Goal: Task Accomplishment & Management: Manage account settings

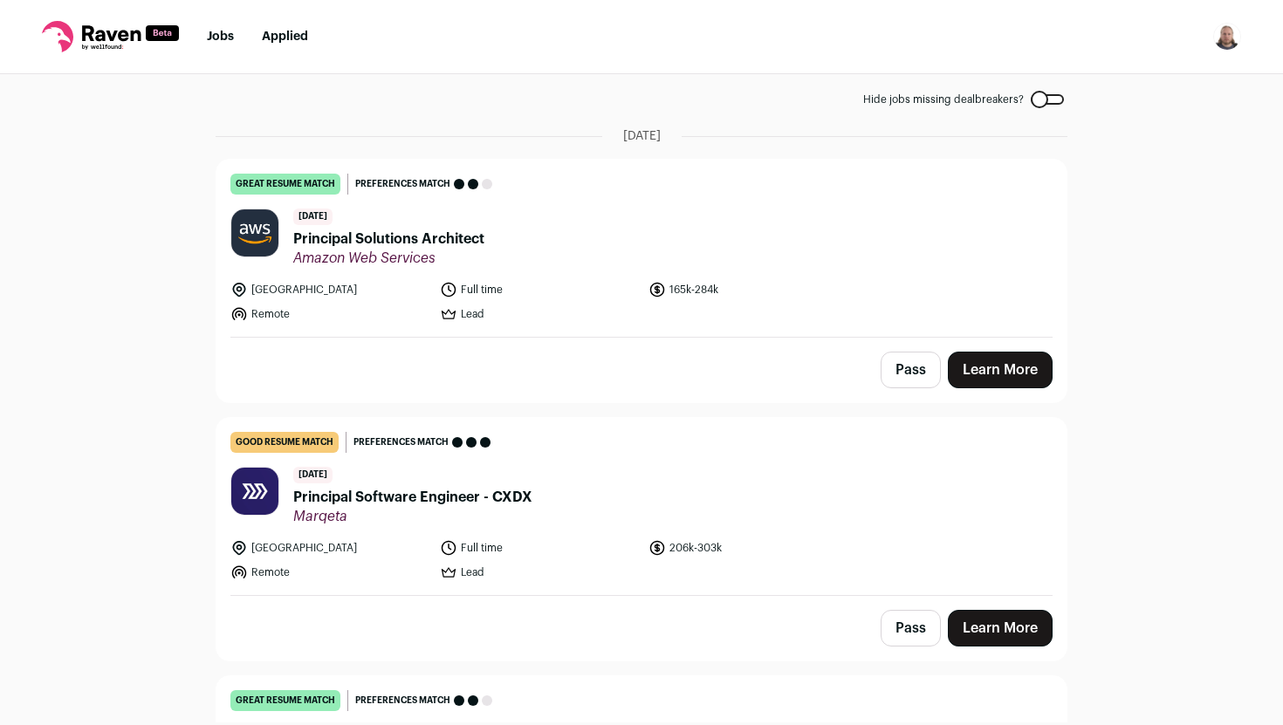
scroll to position [123, 0]
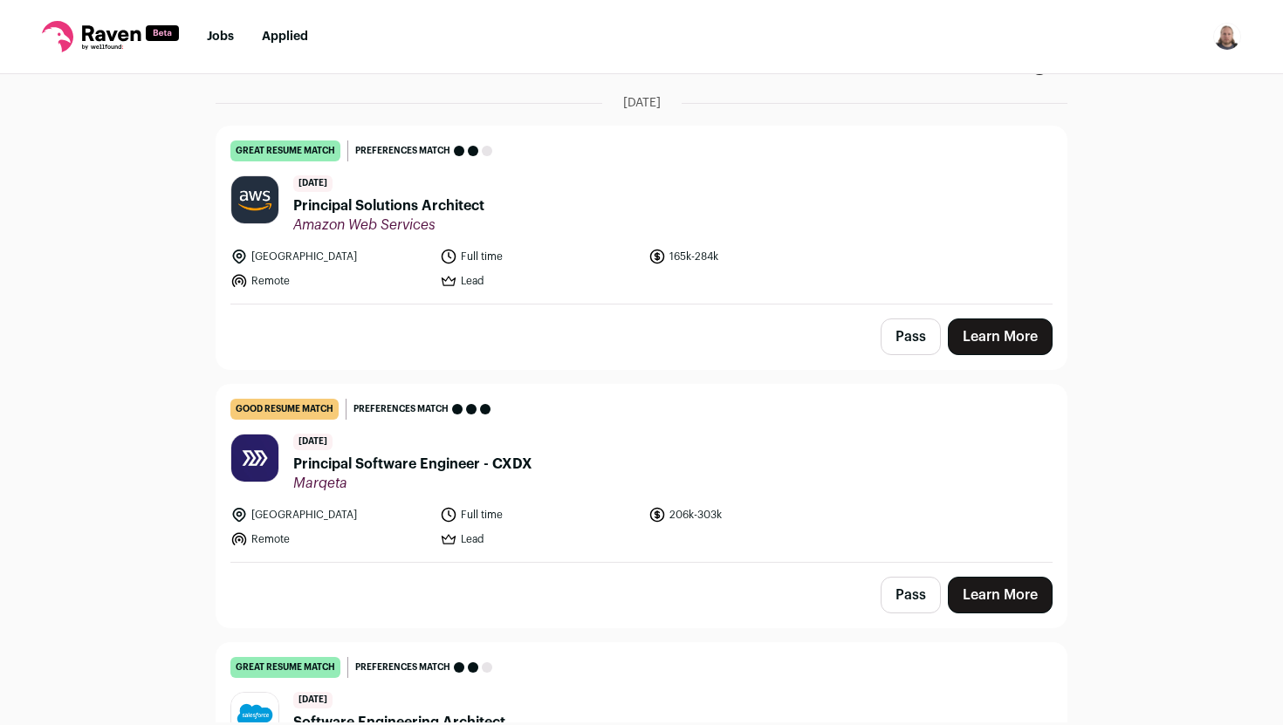
click at [572, 105] on li "[DATE]" at bounding box center [642, 102] width 852 height 17
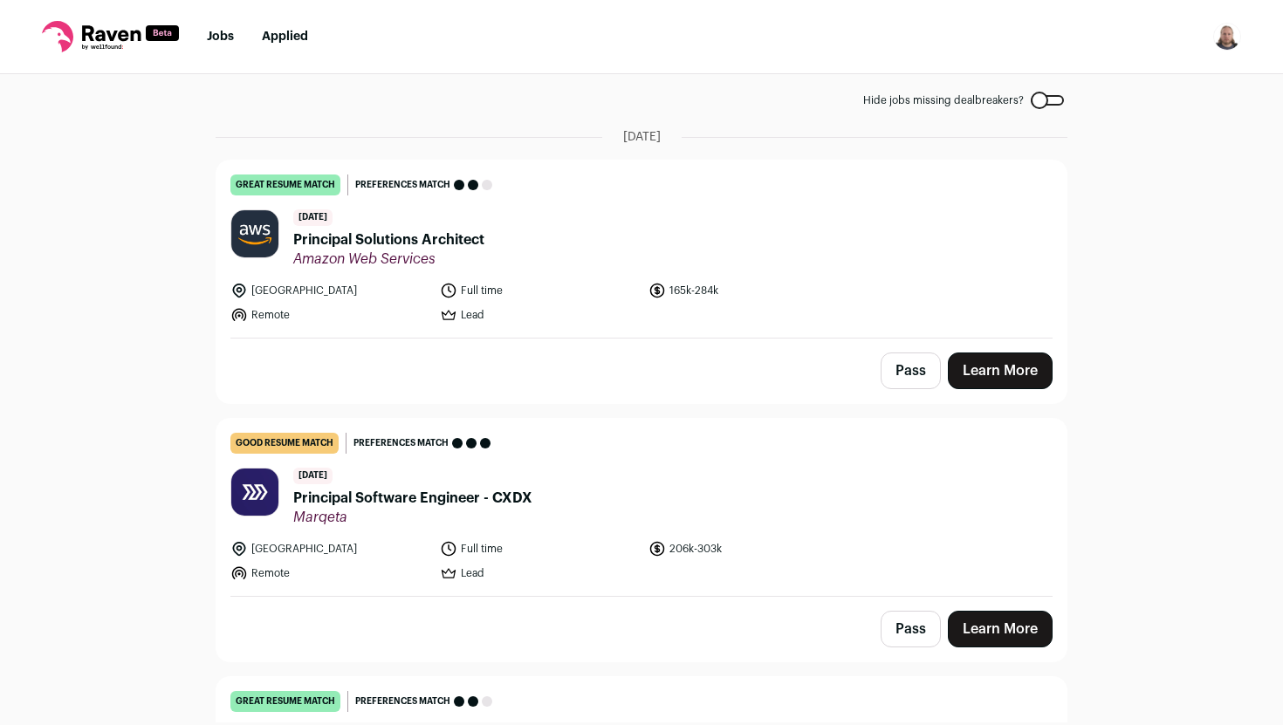
scroll to position [0, 0]
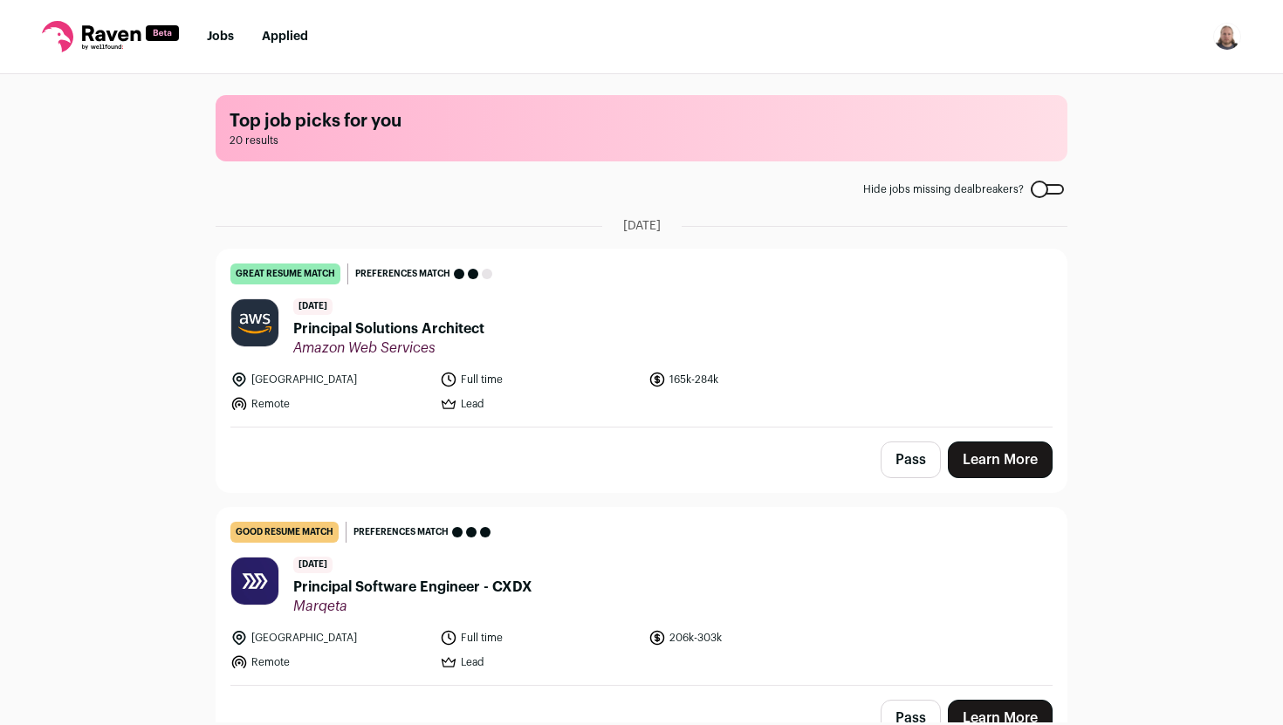
click at [1227, 43] on img "Open dropdown" at bounding box center [1227, 37] width 28 height 28
click at [1073, 73] on icon at bounding box center [1068, 81] width 21 height 21
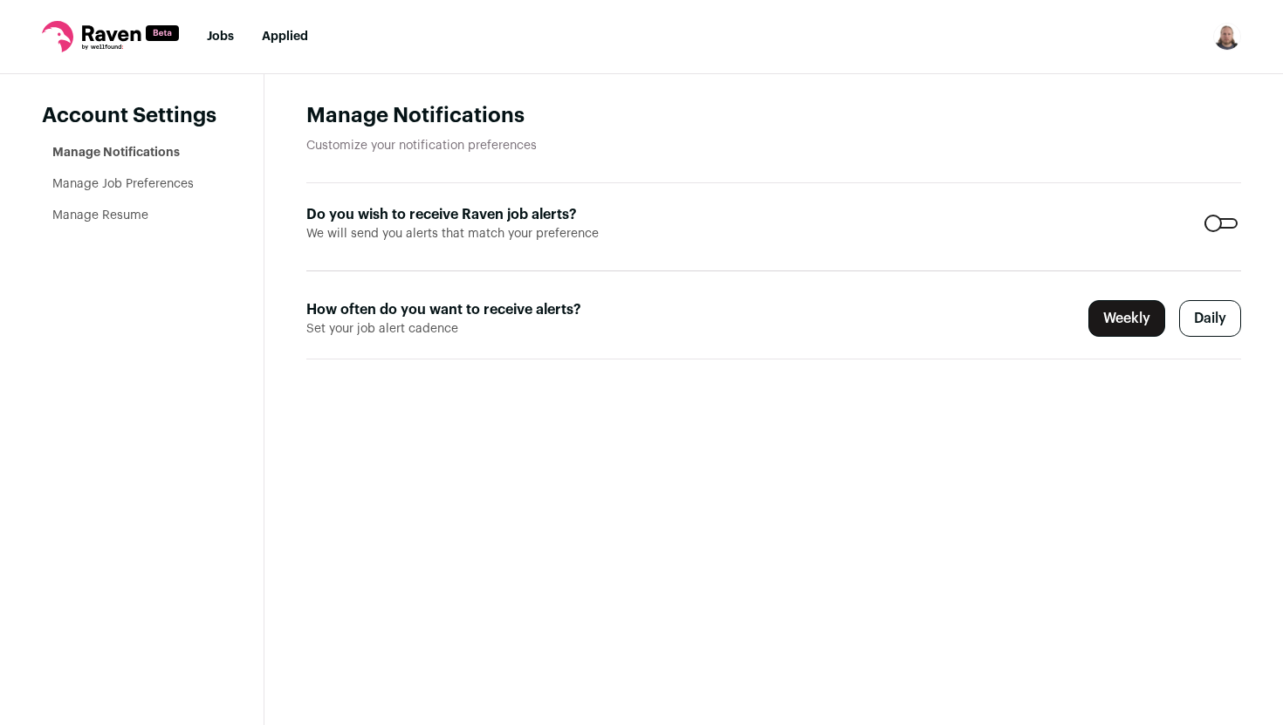
click at [148, 188] on link "Manage Job Preferences" at bounding box center [122, 184] width 141 height 12
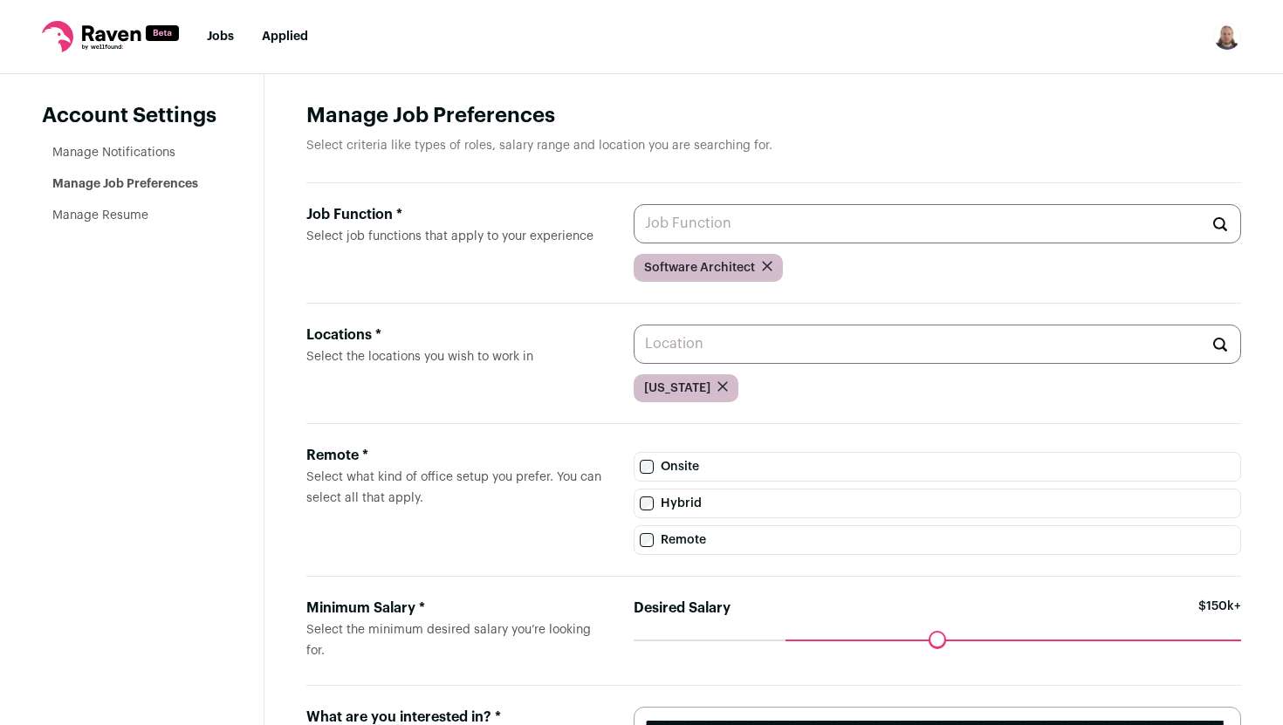
click at [135, 210] on link "Manage Resume" at bounding box center [100, 216] width 96 height 12
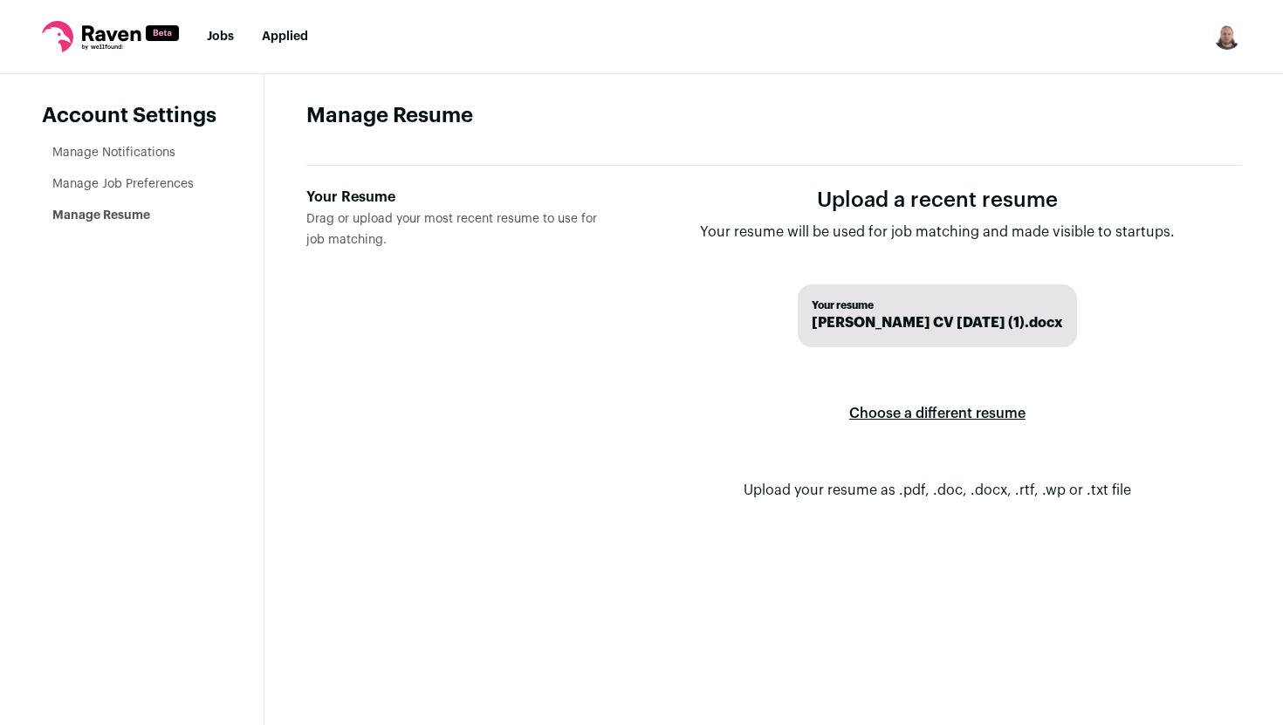
click at [150, 183] on link "Manage Job Preferences" at bounding box center [122, 184] width 141 height 12
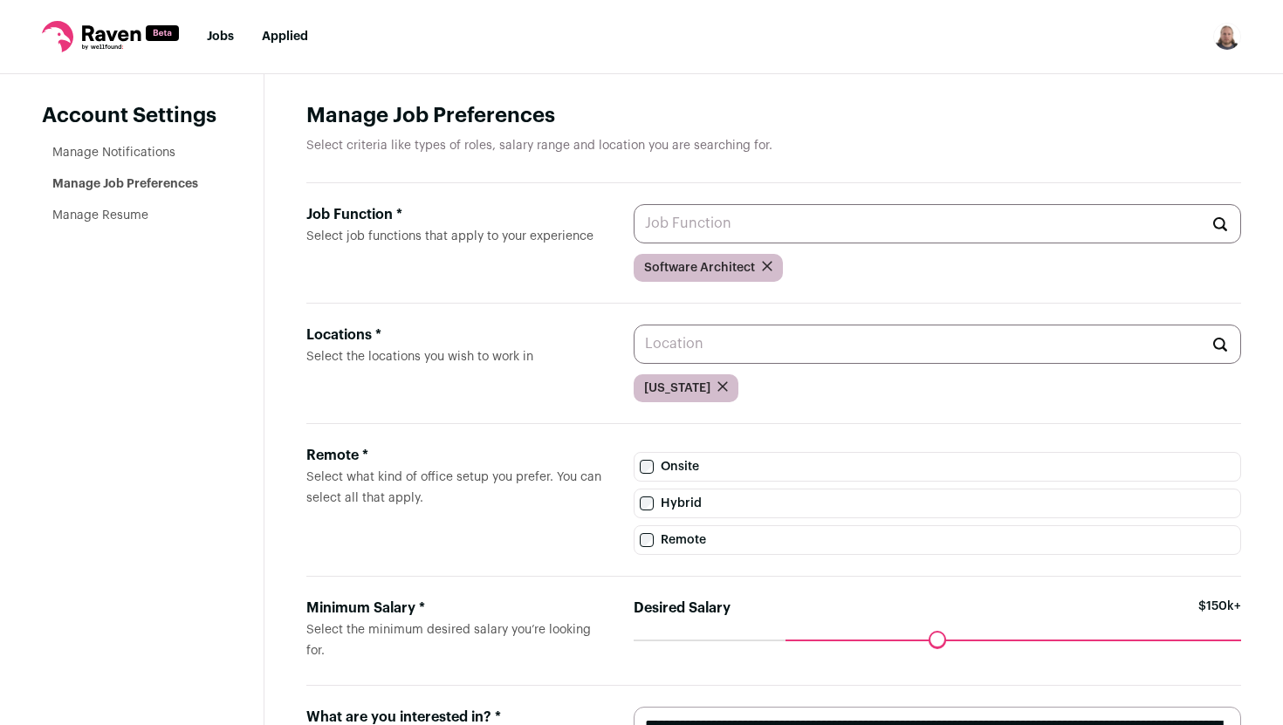
click at [770, 228] on input "Job Function * Select job functions that apply to your experience" at bounding box center [938, 223] width 608 height 39
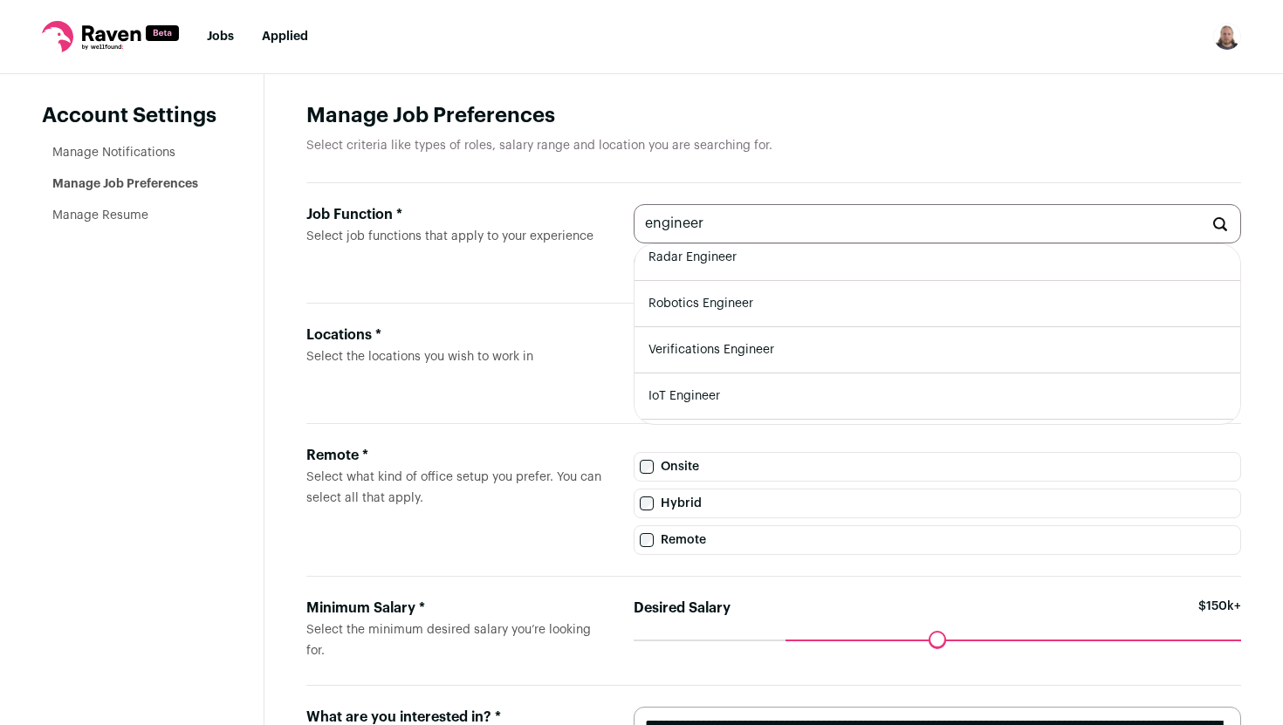
scroll to position [514, 0]
click at [775, 401] on li "Platform Engineer" at bounding box center [938, 401] width 606 height 46
type input "Platform Engineer"
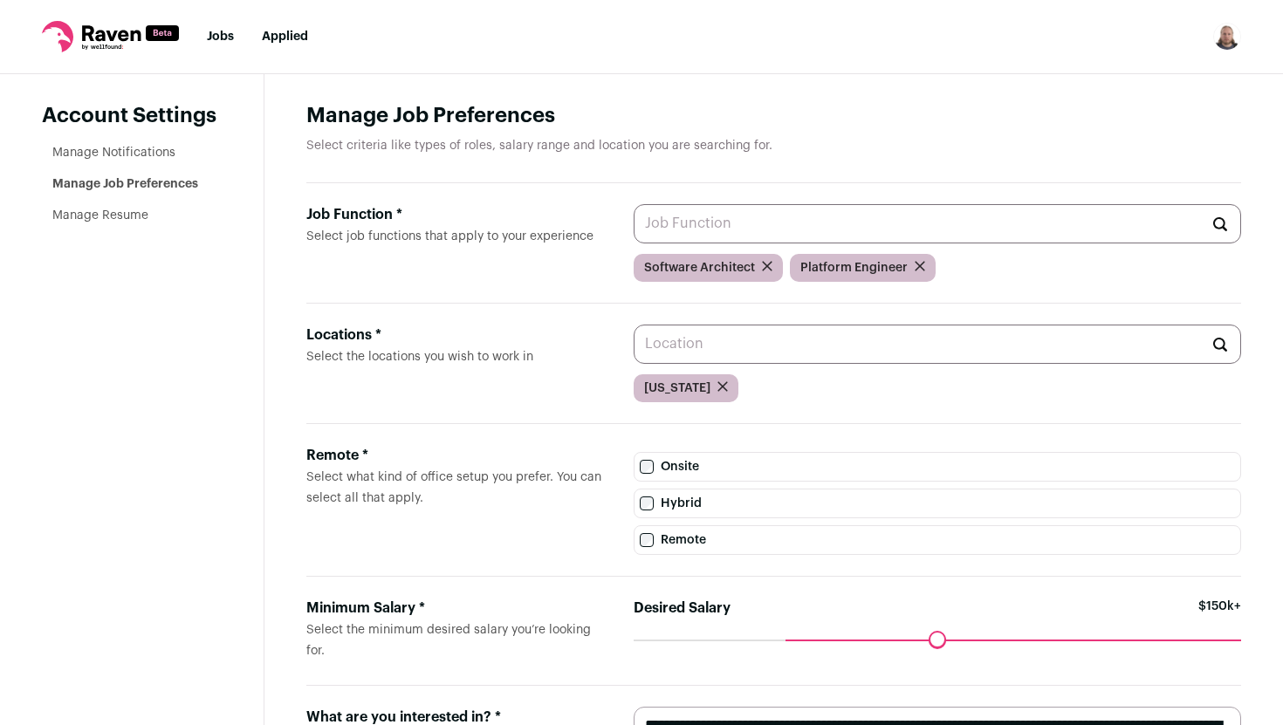
click at [754, 231] on input "Job Function * Select job functions that apply to your experience" at bounding box center [938, 223] width 608 height 39
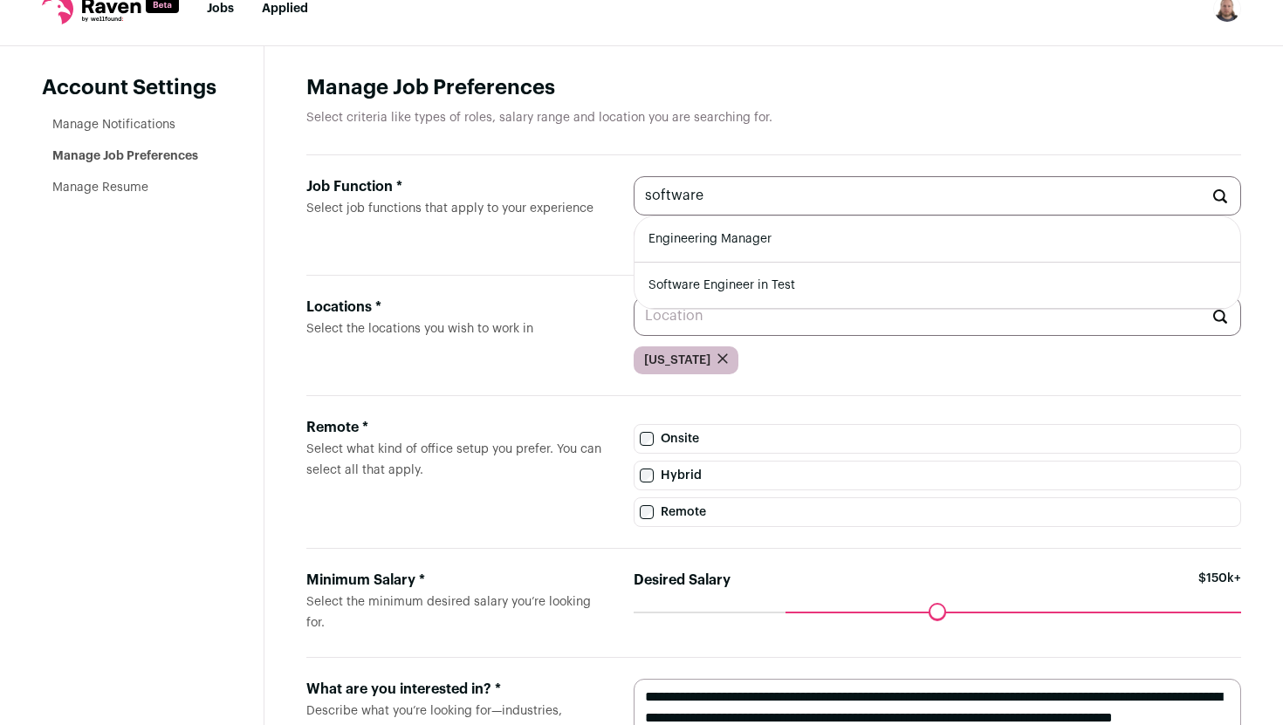
scroll to position [25, 0]
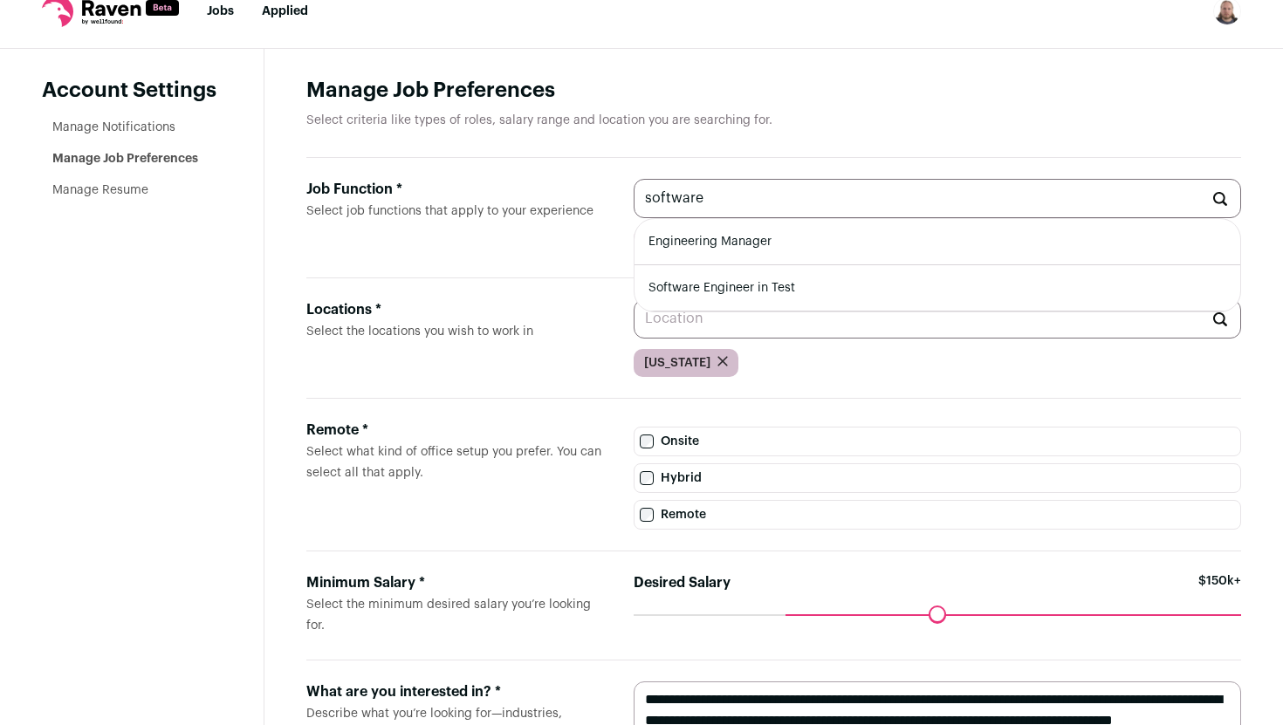
click at [778, 236] on li "Engineering Manager" at bounding box center [938, 242] width 606 height 46
type input "Engineering Manager"
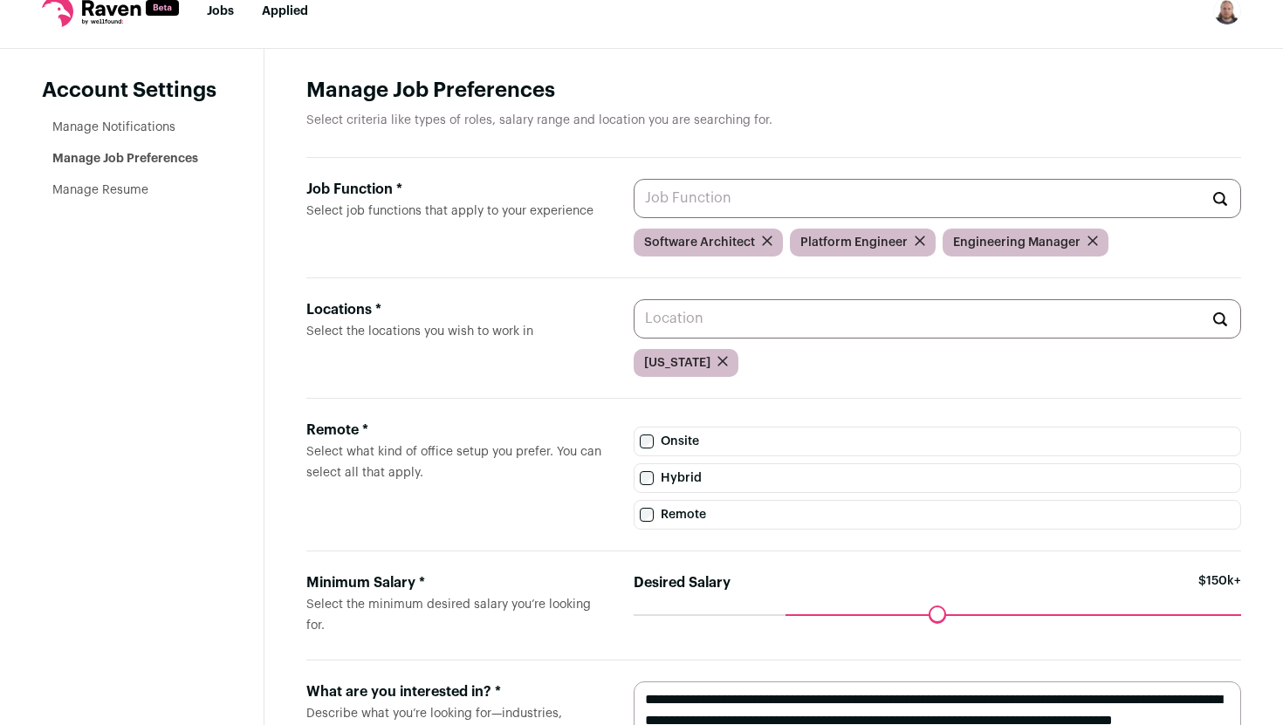
click at [543, 252] on label "Job Function * Select job functions that apply to your experience" at bounding box center [455, 218] width 299 height 78
click at [634, 218] on input "Job Function * Select job functions that apply to your experience" at bounding box center [938, 198] width 608 height 39
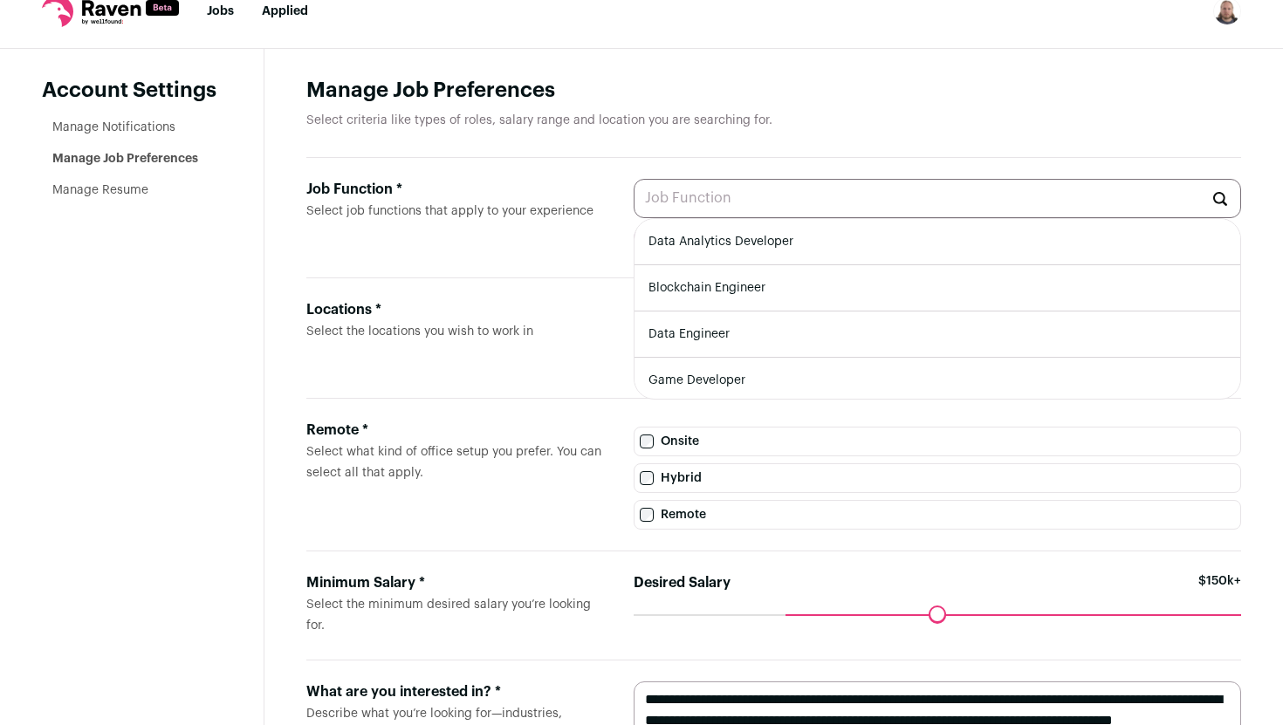
click at [542, 242] on label "Job Function * Select job functions that apply to your experience" at bounding box center [455, 218] width 299 height 78
click at [634, 218] on input "Job Function * Select job functions that apply to your experience" at bounding box center [938, 198] width 608 height 39
click at [553, 198] on div "Job Function *" at bounding box center [455, 189] width 299 height 21
click at [634, 198] on input "Job Function * Select job functions that apply to your experience" at bounding box center [938, 198] width 608 height 39
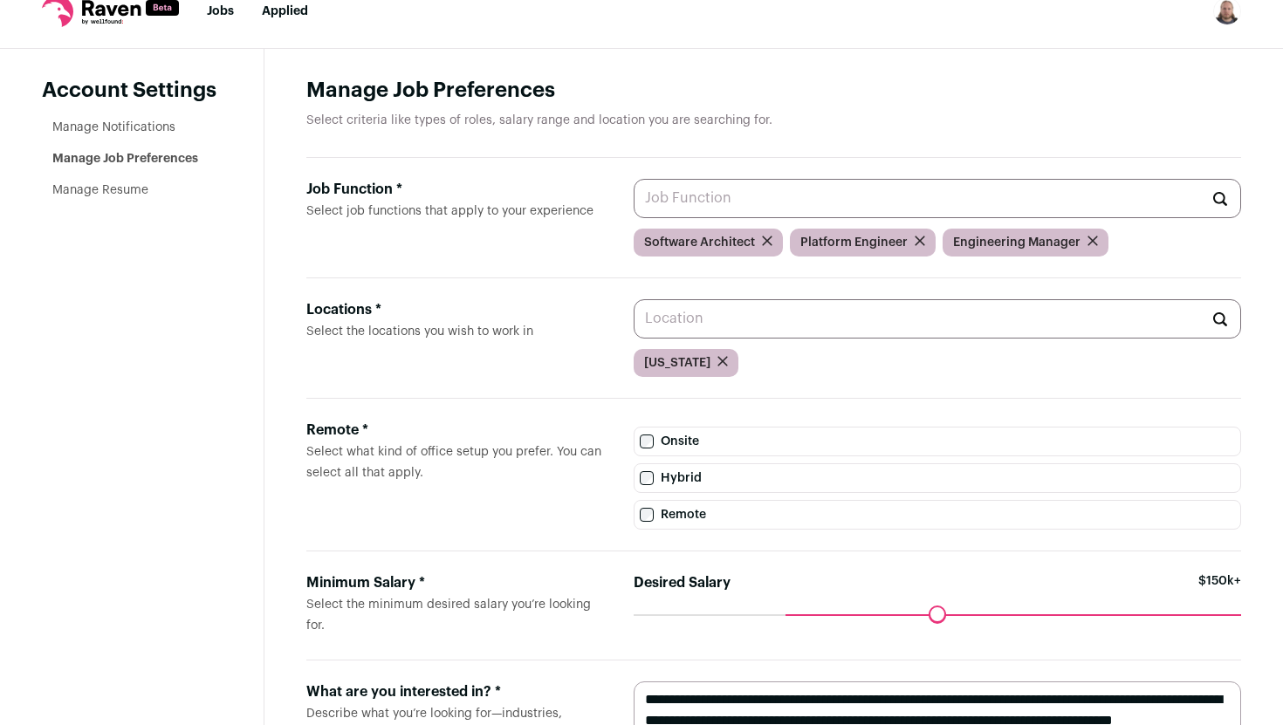
click at [605, 165] on div "Job Function * Select job functions that apply to your experience Data Analytic…" at bounding box center [773, 218] width 935 height 120
click at [887, 361] on div "[US_STATE]" at bounding box center [938, 363] width 608 height 28
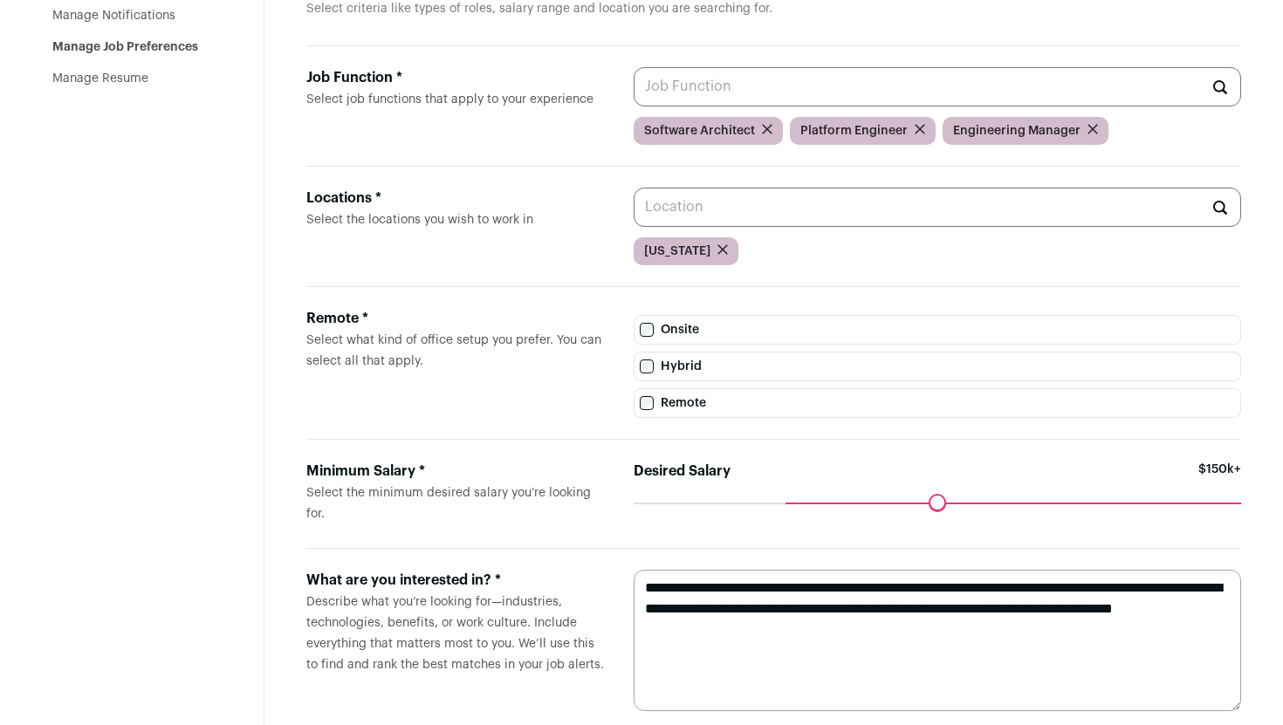
scroll to position [172, 0]
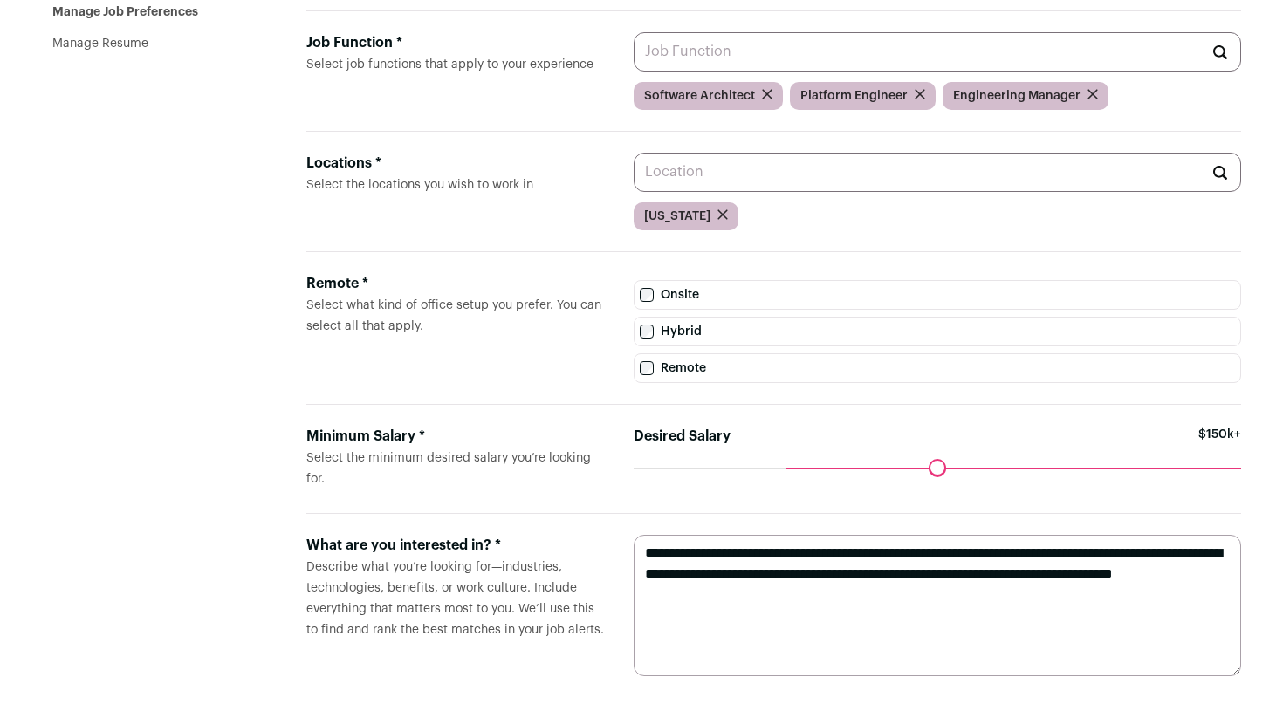
click at [794, 468] on input "Desired Salary" at bounding box center [938, 468] width 608 height 0
click at [786, 505] on form "Minimum Salary * Select the minimum desired salary you’re looking for. Desired …" at bounding box center [773, 459] width 935 height 109
click at [708, 574] on textarea "**********" at bounding box center [938, 605] width 608 height 141
click at [759, 591] on textarea "**********" at bounding box center [938, 605] width 608 height 141
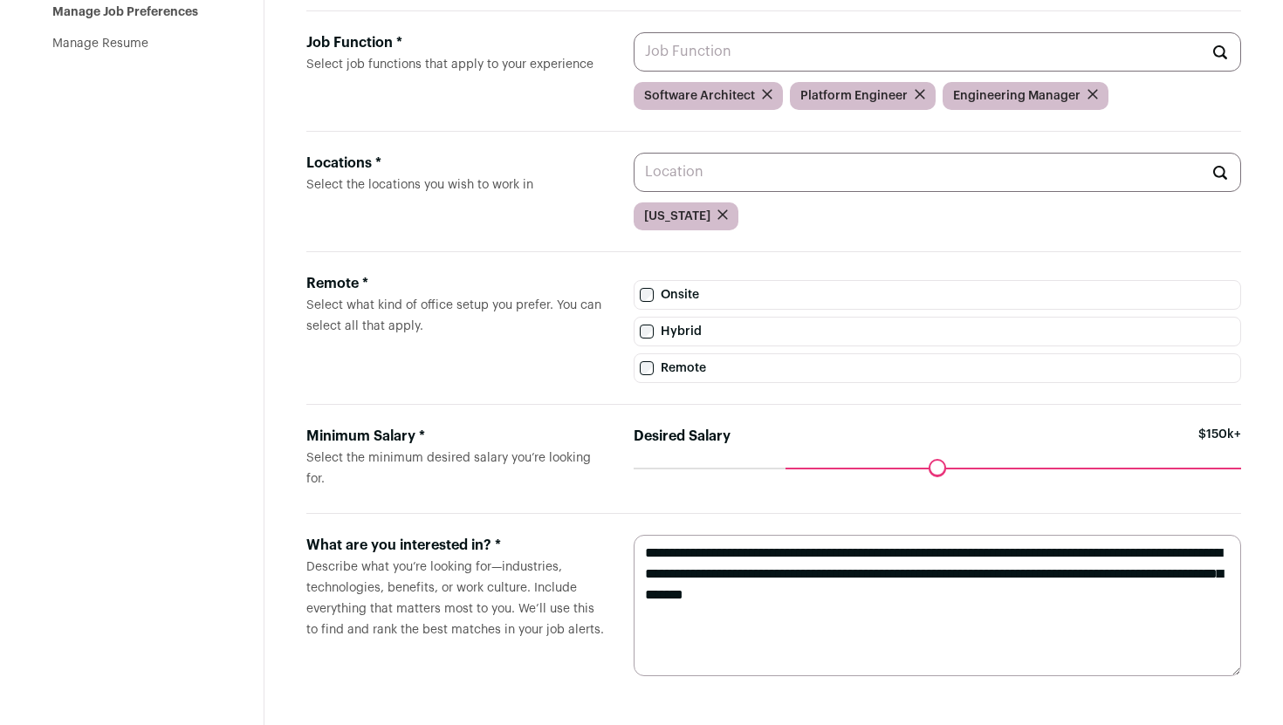
click at [759, 591] on textarea "**********" at bounding box center [938, 605] width 608 height 141
type textarea "**********"
click at [761, 693] on form "**********" at bounding box center [773, 605] width 935 height 183
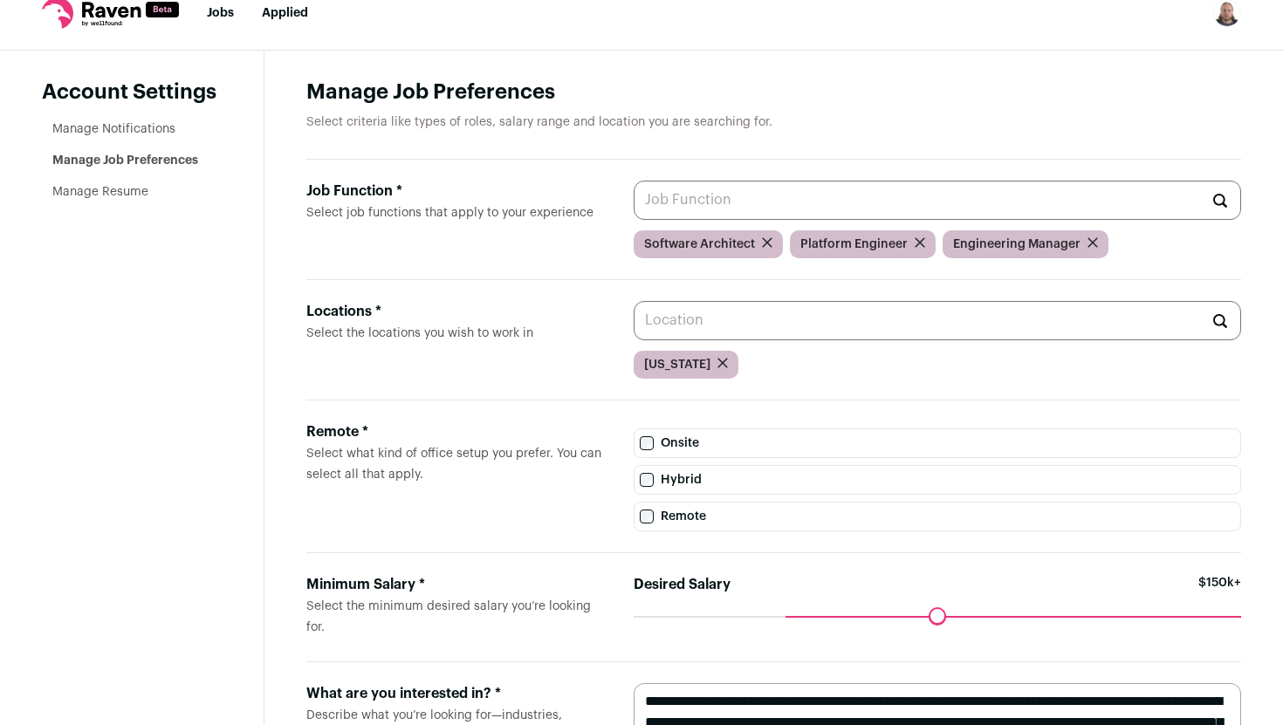
scroll to position [0, 0]
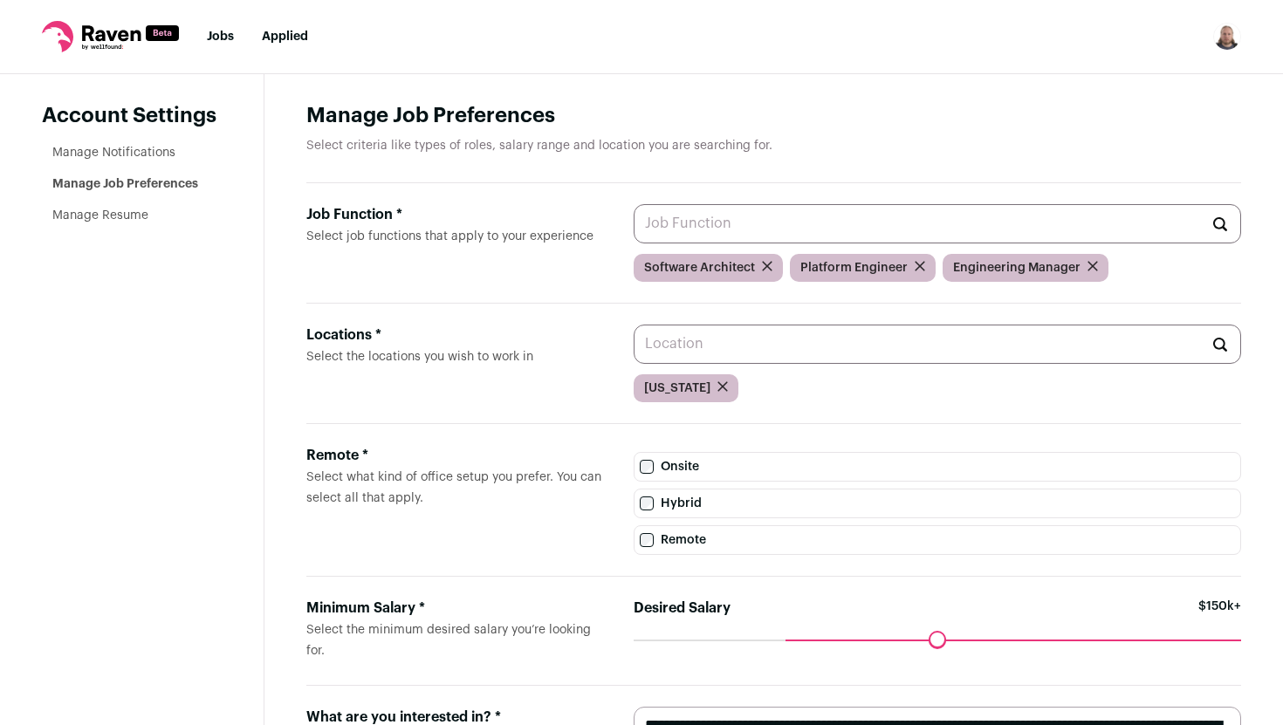
click at [138, 152] on link "Manage Notifications" at bounding box center [113, 153] width 123 height 12
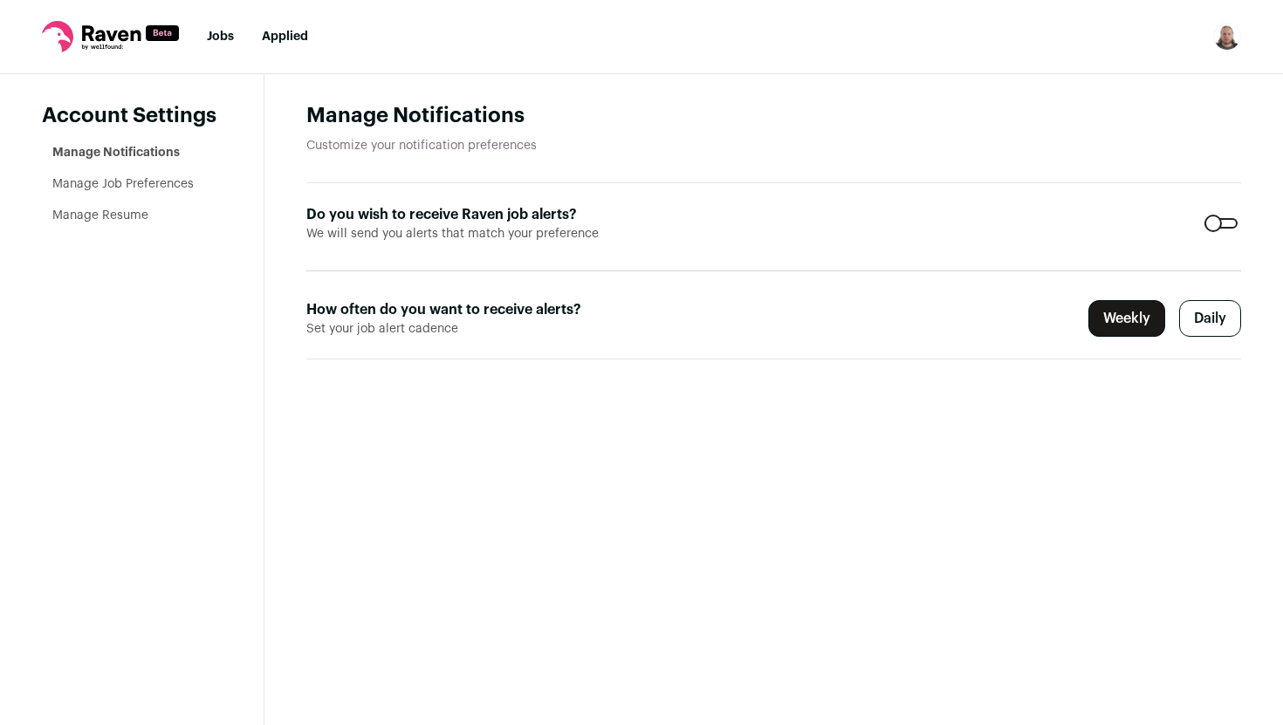
click at [140, 214] on link "Manage Resume" at bounding box center [100, 216] width 96 height 12
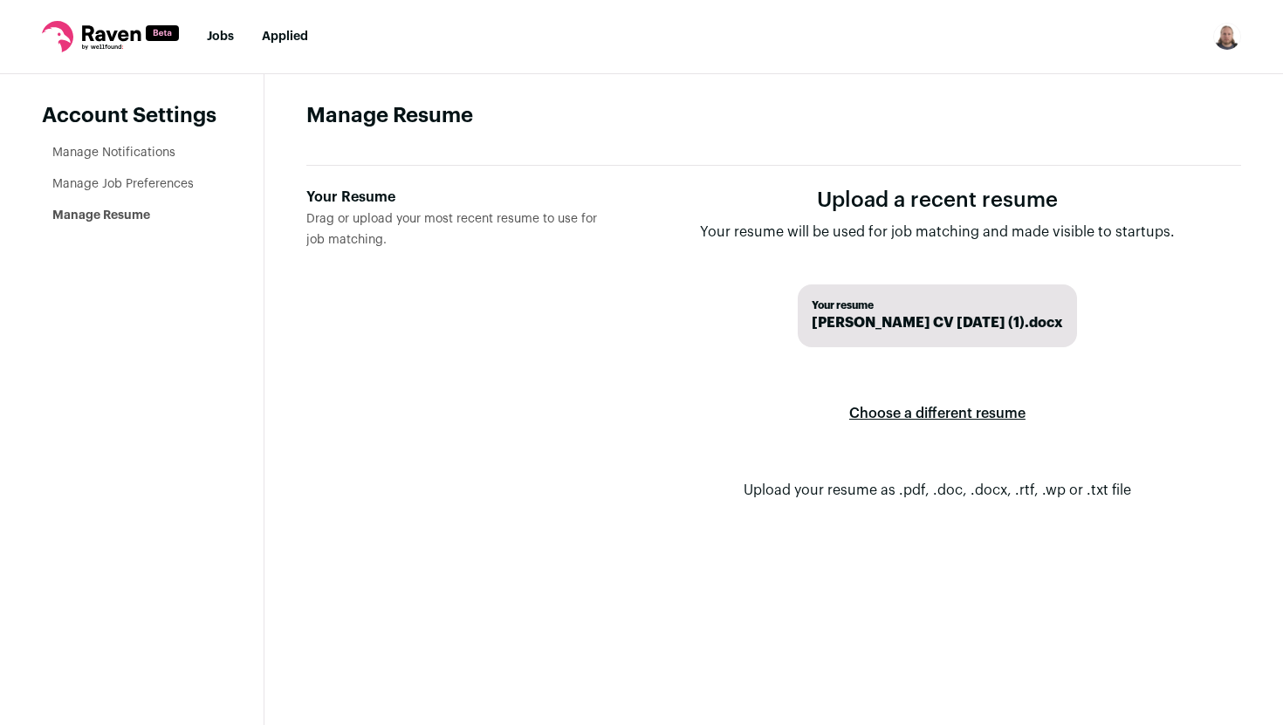
click at [937, 409] on label "Choose a different resume" at bounding box center [937, 413] width 176 height 49
click at [0, 0] on input "Your Resume Drag or upload your most recent resume to use for job matching." at bounding box center [0, 0] width 0 height 0
click at [701, 275] on form "Upload a recent resume Your resume will be used for job matching and made visib…" at bounding box center [938, 358] width 608 height 342
click at [226, 44] on li "Jobs" at bounding box center [220, 36] width 27 height 17
click at [223, 39] on link "Jobs" at bounding box center [220, 37] width 27 height 12
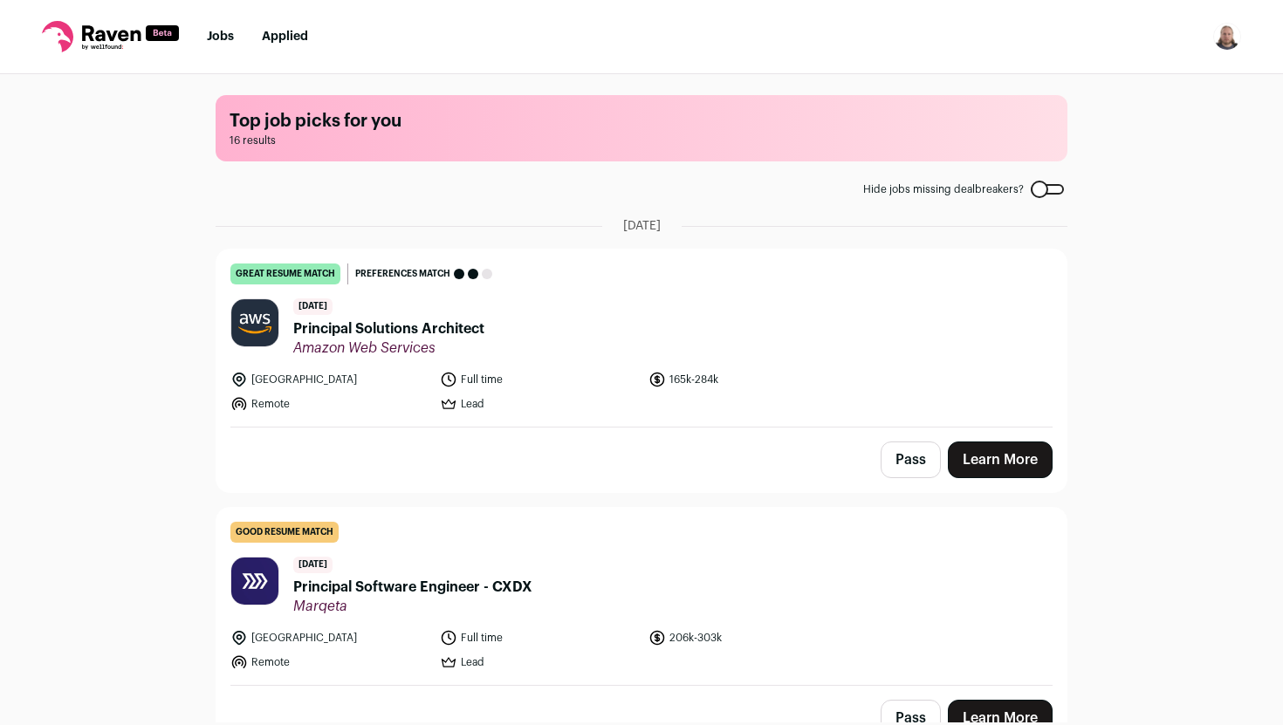
click at [223, 38] on link "Jobs" at bounding box center [220, 37] width 27 height 12
click at [177, 163] on div "Top job picks for you 16 results Hide jobs missing dealbreakers? [DATE] great r…" at bounding box center [641, 398] width 1283 height 649
click at [1042, 191] on div at bounding box center [1047, 189] width 33 height 10
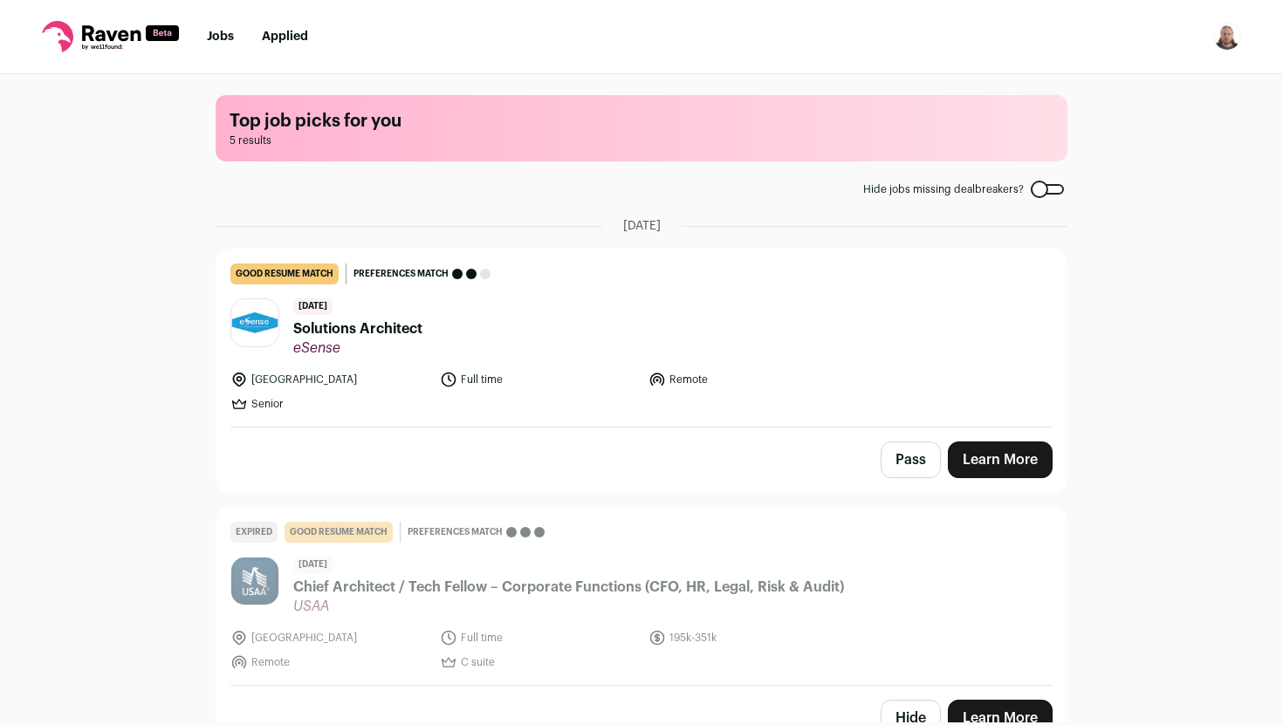
click at [1042, 191] on div at bounding box center [1047, 189] width 33 height 10
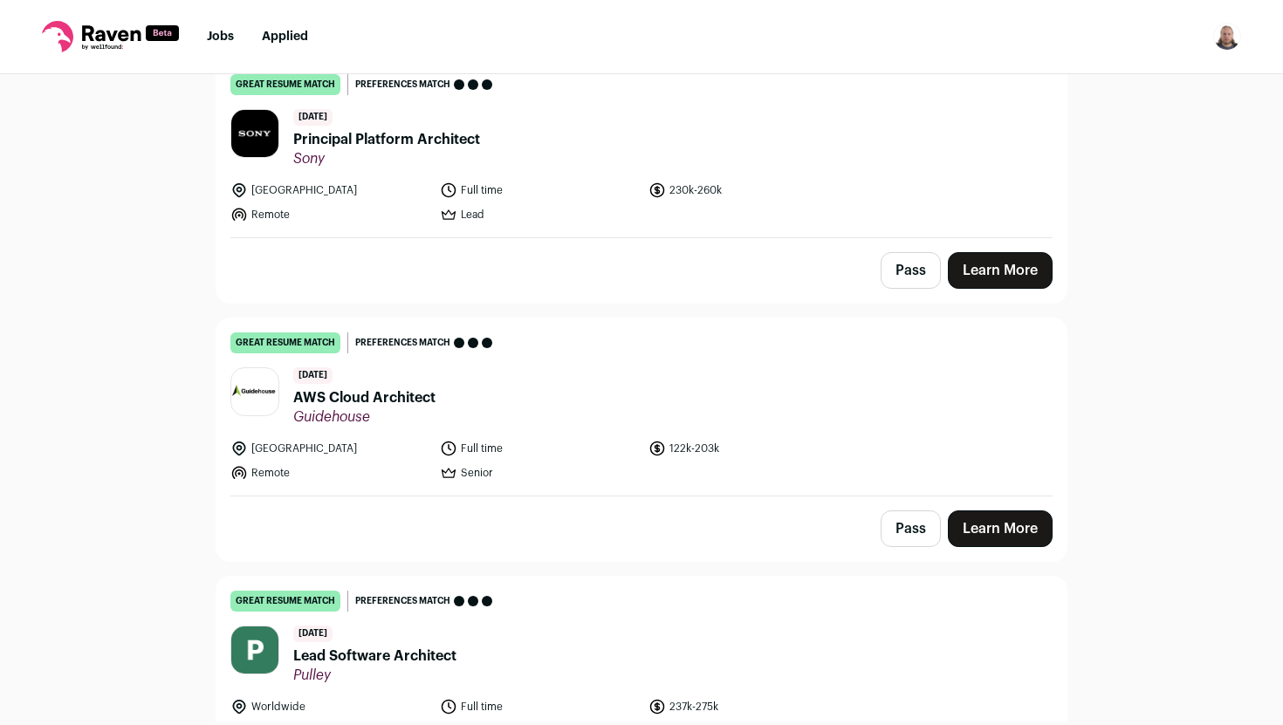
scroll to position [1212, 0]
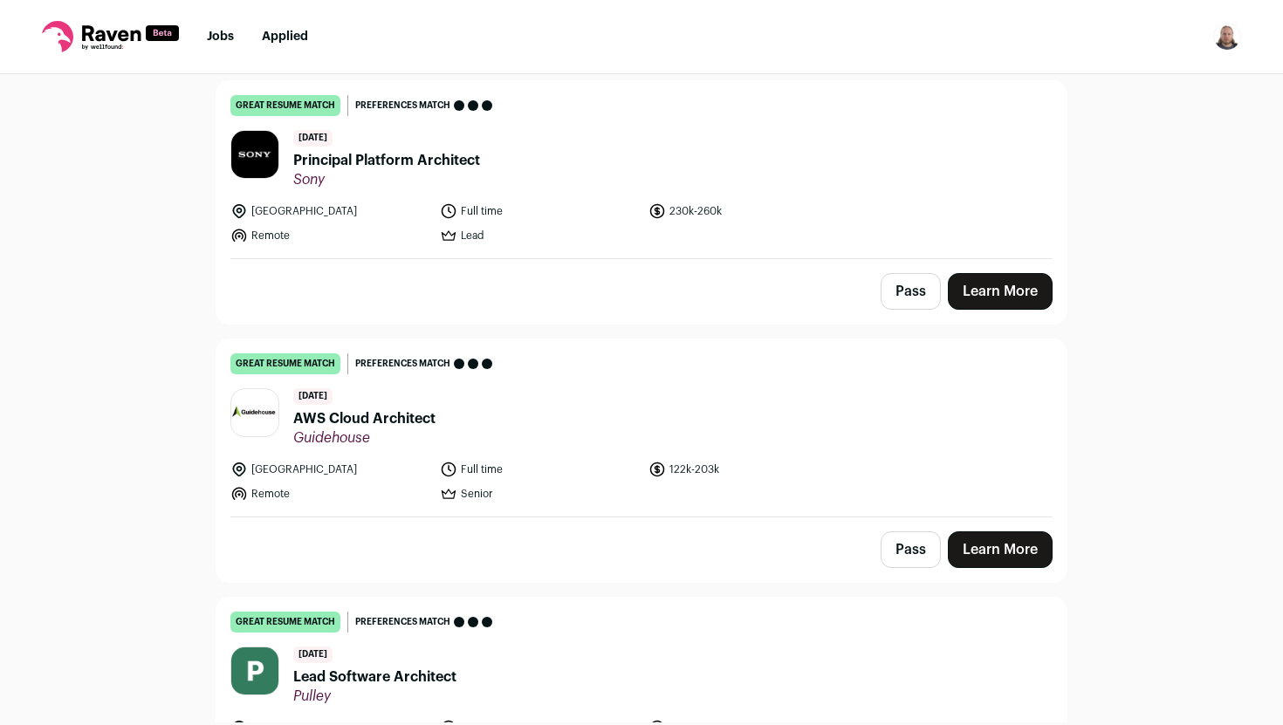
click at [787, 149] on header "4 days ago Principal Platform Architect Sony" at bounding box center [641, 159] width 822 height 58
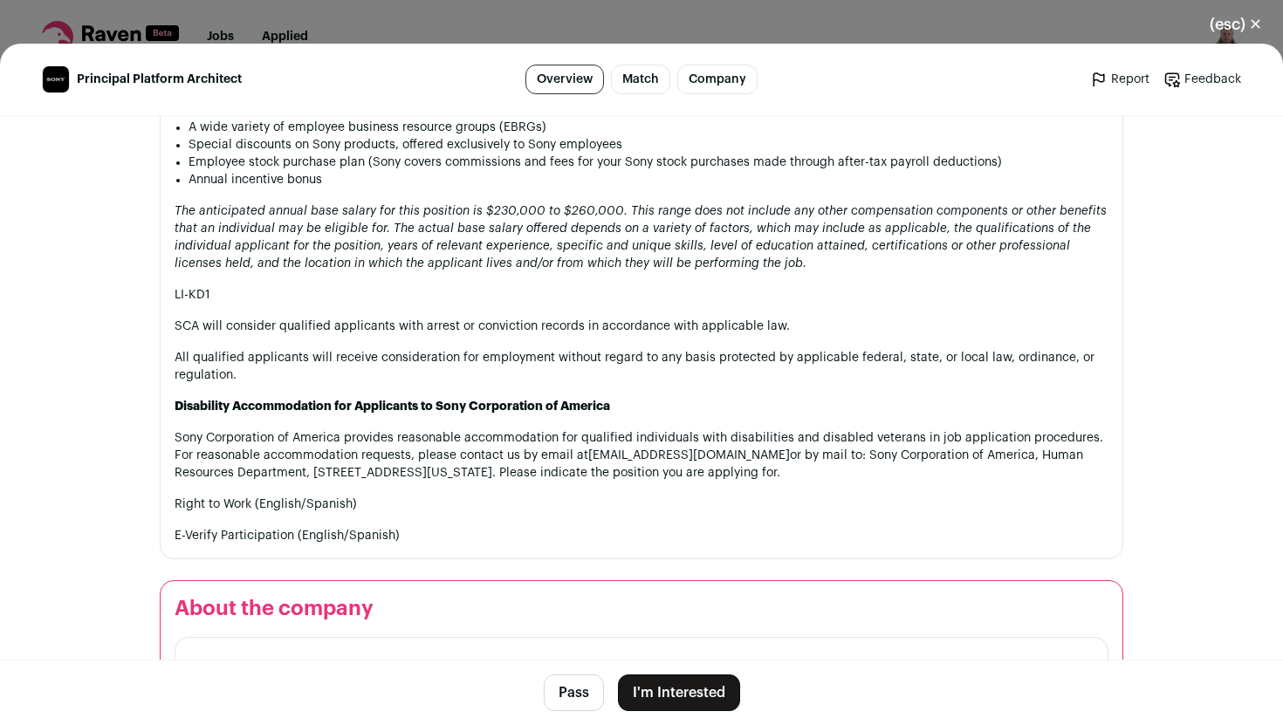
scroll to position [2414, 0]
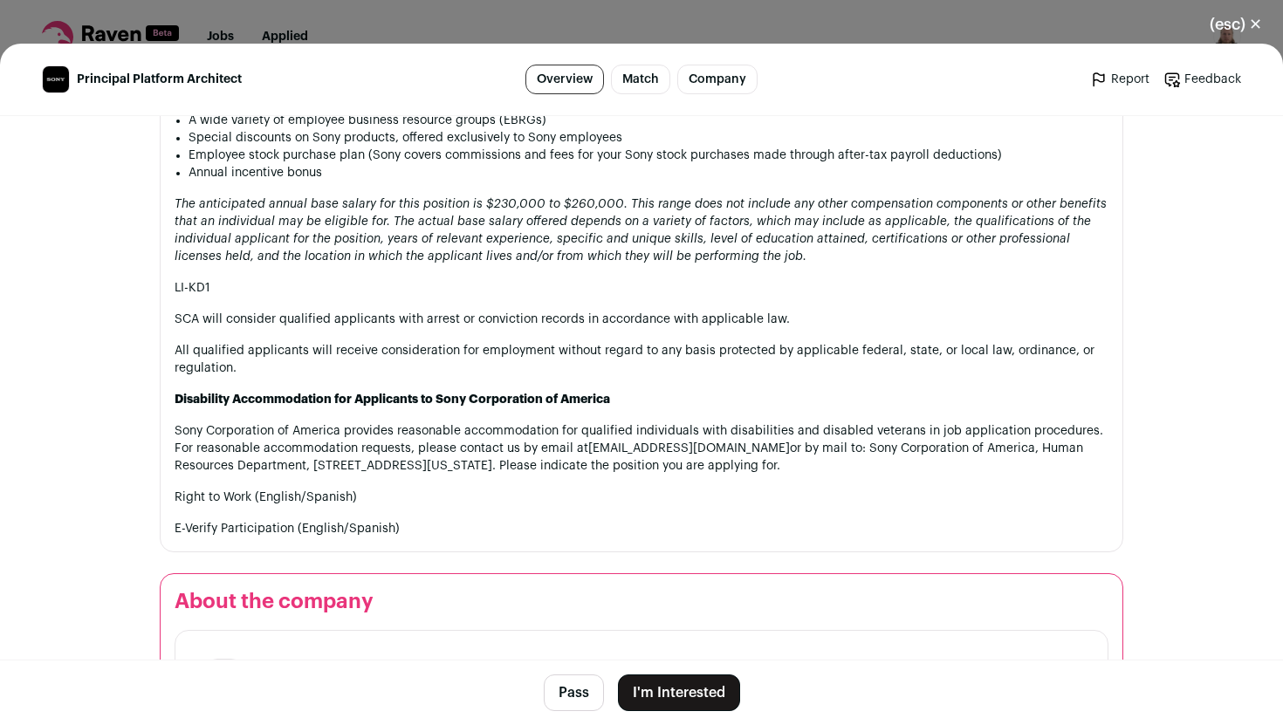
click at [571, 685] on button "Pass" at bounding box center [574, 693] width 60 height 37
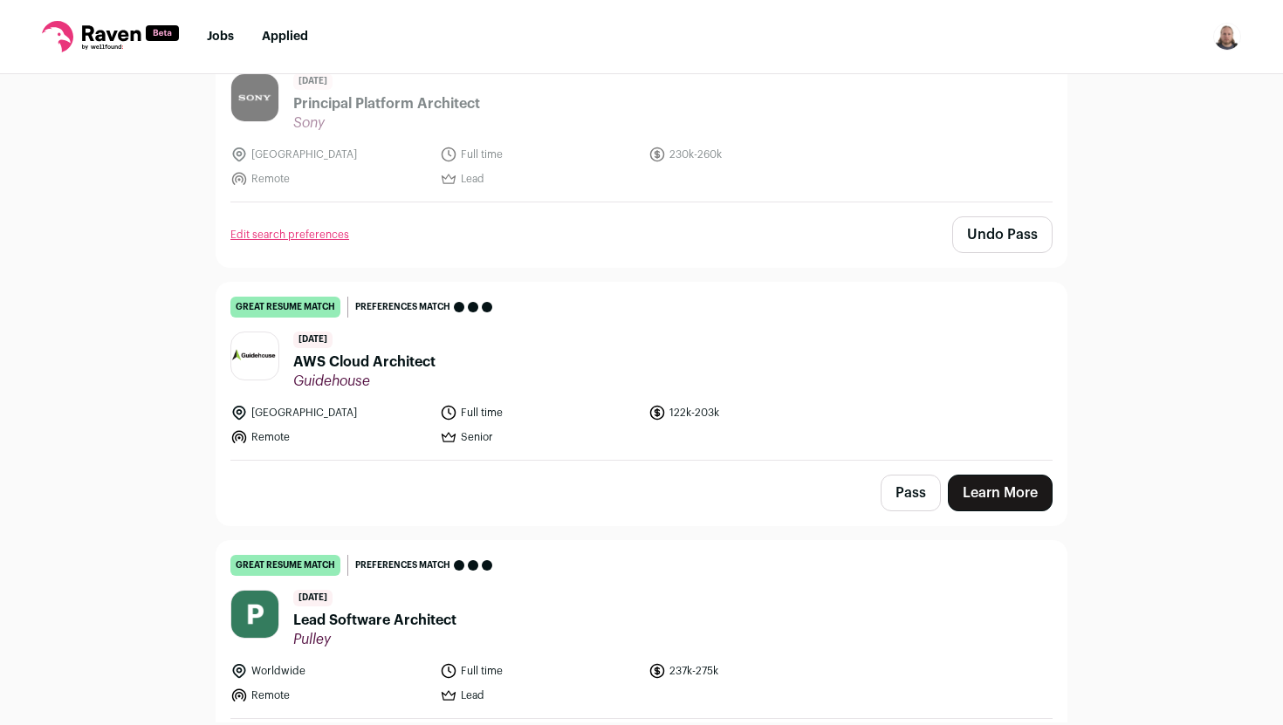
scroll to position [1271, 0]
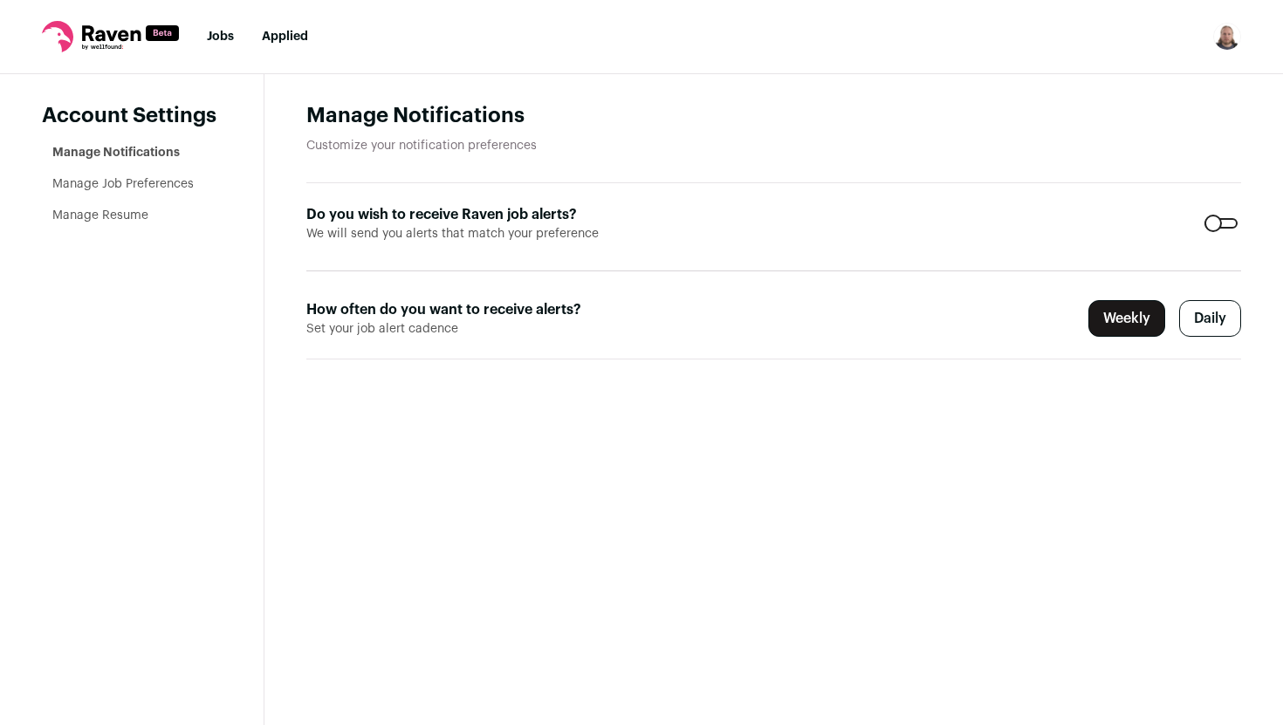
click at [177, 186] on link "Manage Job Preferences" at bounding box center [122, 184] width 141 height 12
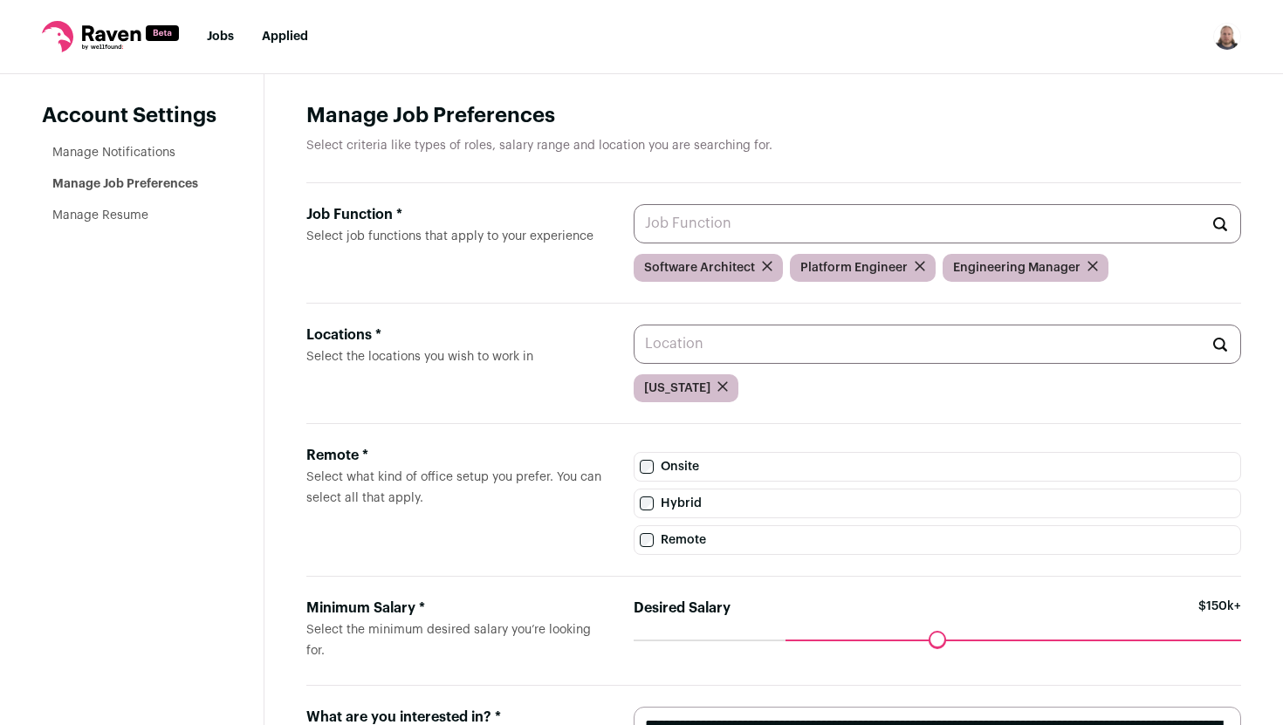
click at [160, 211] on li "Manage Resume" at bounding box center [136, 215] width 169 height 17
click at [121, 218] on link "Manage Resume" at bounding box center [100, 216] width 96 height 12
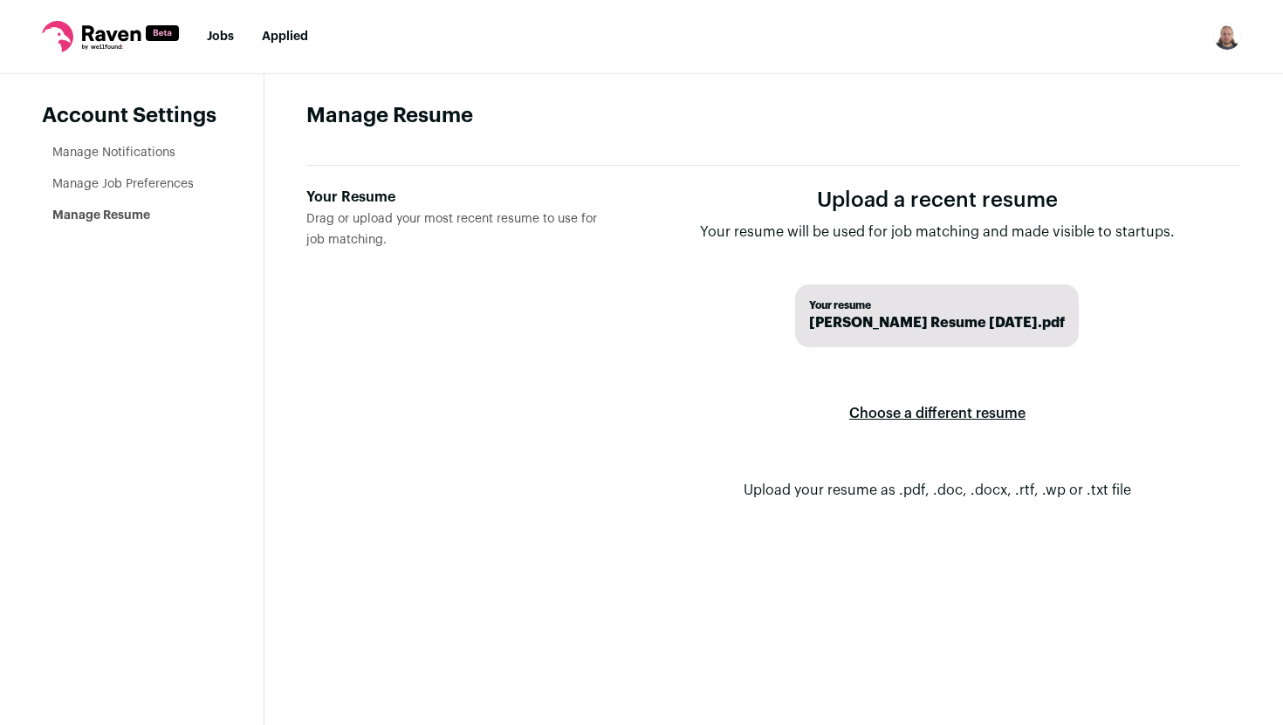
click at [931, 315] on span "[PERSON_NAME] Resume [DATE].pdf" at bounding box center [937, 323] width 256 height 21
click at [931, 405] on label "Choose a different resume" at bounding box center [937, 413] width 176 height 49
click at [0, 0] on input "Your Resume Drag or upload your most recent resume to use for job matching." at bounding box center [0, 0] width 0 height 0
